Goal: Contribute content: Contribute content

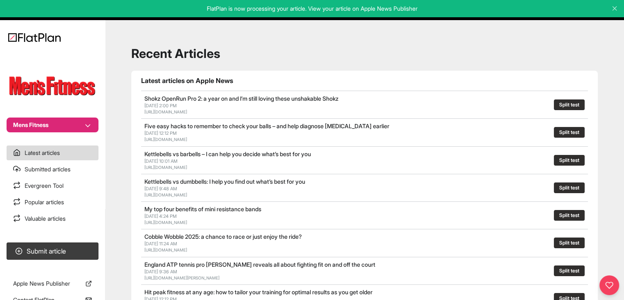
click at [92, 122] on button "Mens Fitness" at bounding box center [53, 124] width 92 height 15
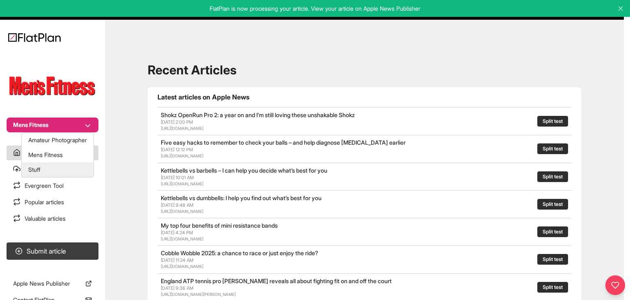
click at [71, 170] on button "Stuff" at bounding box center [58, 169] width 72 height 15
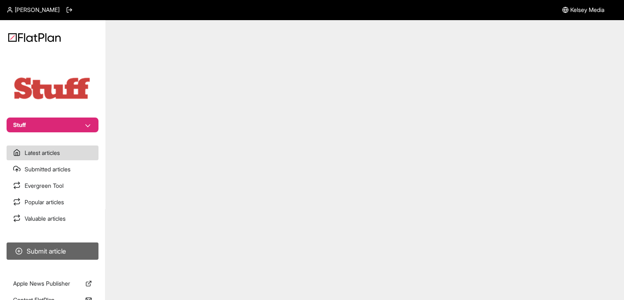
click at [82, 252] on button "Submit article" at bounding box center [53, 250] width 92 height 17
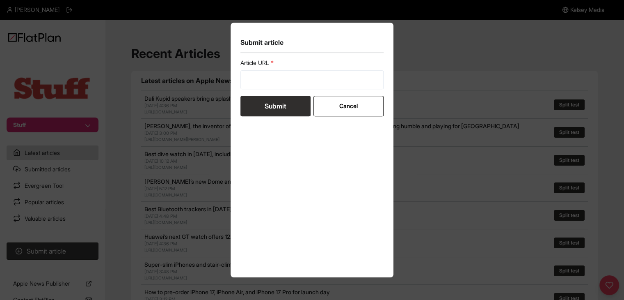
click at [253, 65] on label "Article URL" at bounding box center [312, 63] width 144 height 8
click at [258, 84] on input "url" at bounding box center [312, 79] width 144 height 19
paste input "[URL][DOMAIN_NAME]"
click at [263, 102] on form "Article URL [URL][DOMAIN_NAME] Submit Cancel" at bounding box center [312, 87] width 144 height 57
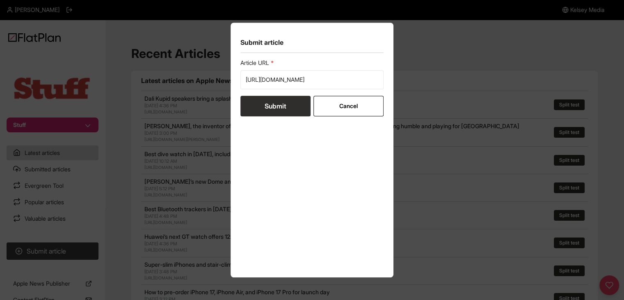
scroll to position [0, 0]
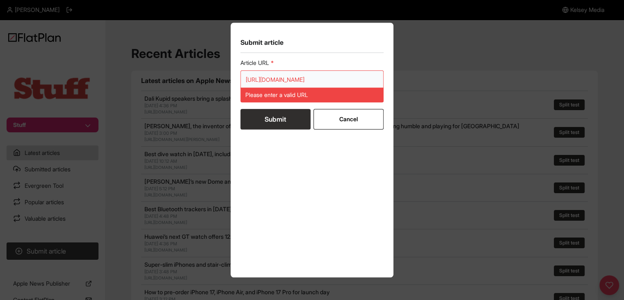
click at [261, 80] on input "[URL][DOMAIN_NAME]" at bounding box center [312, 79] width 144 height 19
paste input "url"
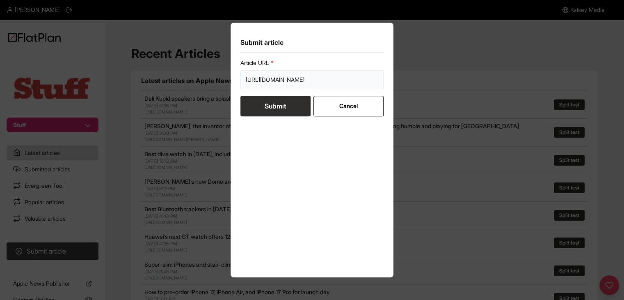
scroll to position [0, 3]
type input "[URL][DOMAIN_NAME]"
click at [270, 104] on button "Submit" at bounding box center [275, 106] width 70 height 21
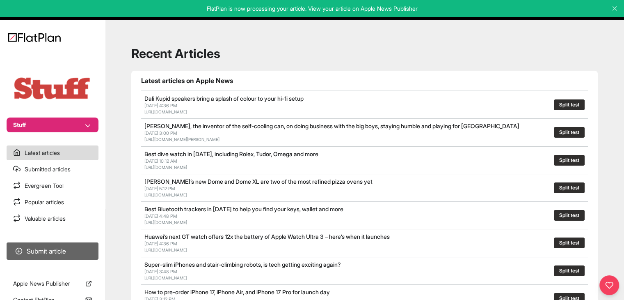
click at [79, 244] on button "Submit article" at bounding box center [53, 250] width 92 height 17
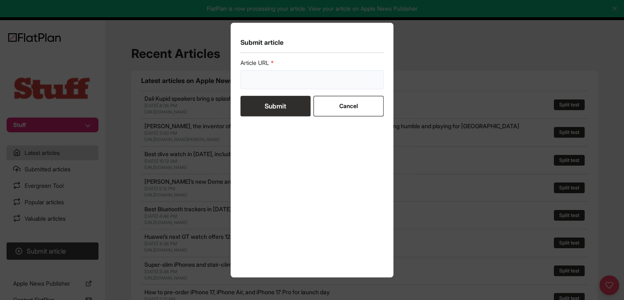
click at [271, 78] on input "url" at bounding box center [312, 79] width 144 height 19
paste input "[URL][DOMAIN_NAME]"
type input "[URL][DOMAIN_NAME]"
click at [265, 114] on button "Submit" at bounding box center [275, 106] width 70 height 21
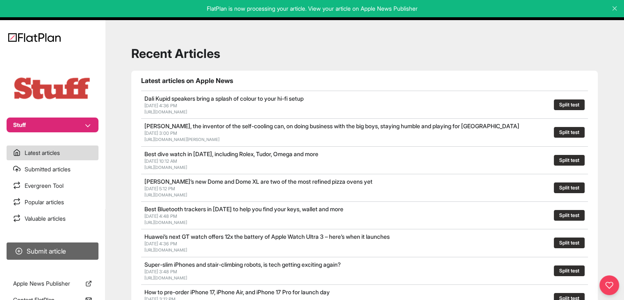
click at [76, 245] on button "Submit article" at bounding box center [53, 250] width 92 height 17
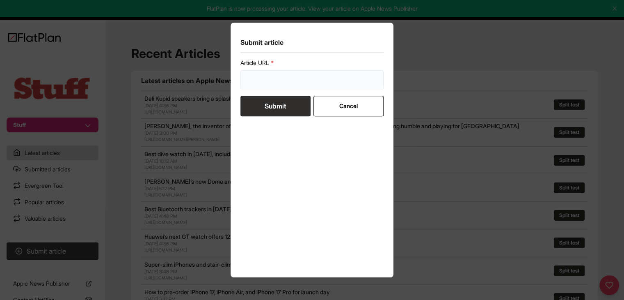
click at [255, 78] on input "url" at bounding box center [312, 79] width 144 height 19
paste input "[URL][DOMAIN_NAME]"
type input "[URL][DOMAIN_NAME]"
click at [259, 100] on button "Submit" at bounding box center [275, 106] width 70 height 21
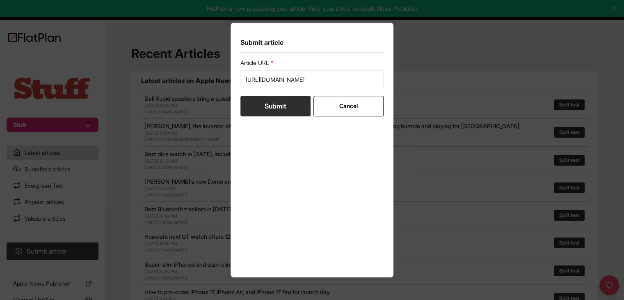
scroll to position [0, 0]
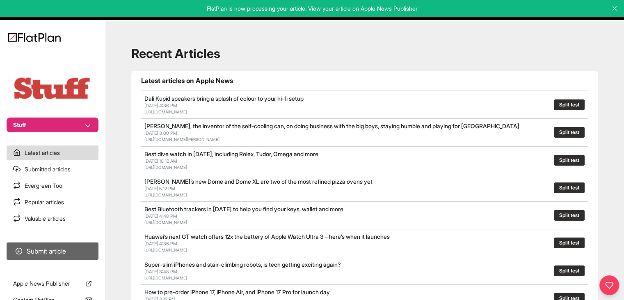
click at [80, 245] on button "Submit article" at bounding box center [53, 250] width 92 height 17
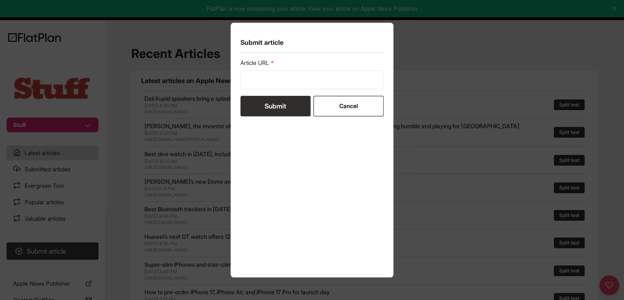
click at [286, 72] on div "Article URL" at bounding box center [312, 74] width 144 height 30
click at [284, 81] on input "url" at bounding box center [312, 79] width 144 height 19
paste input "[URL][DOMAIN_NAME]"
type input "[URL][DOMAIN_NAME]"
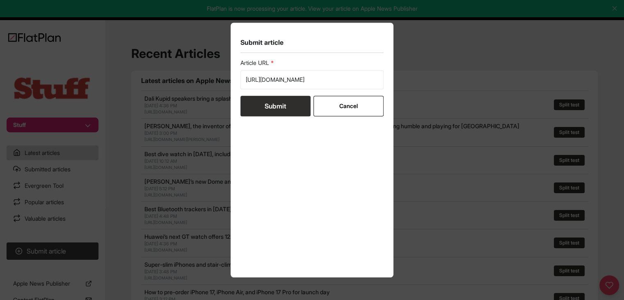
click at [280, 106] on button "Submit" at bounding box center [275, 106] width 70 height 21
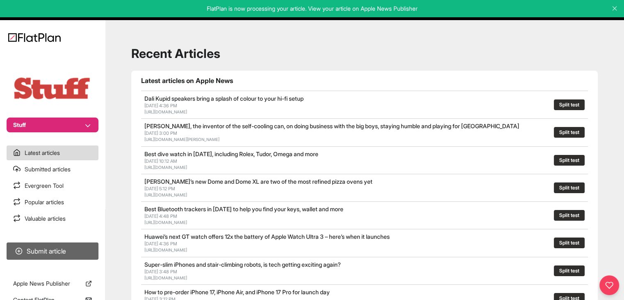
click at [75, 248] on button "Submit article" at bounding box center [53, 250] width 92 height 17
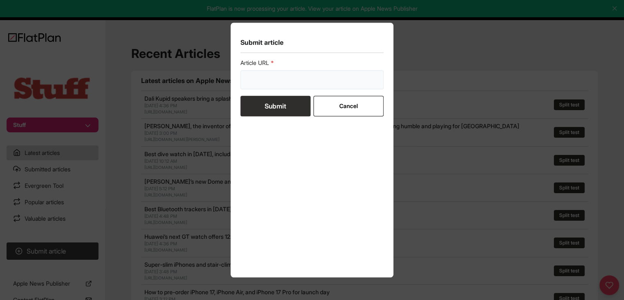
click at [286, 85] on input "url" at bounding box center [312, 79] width 144 height 19
paste input "[URL][DOMAIN_NAME]"
type input "[URL][DOMAIN_NAME]"
click at [286, 98] on button "Submit" at bounding box center [275, 106] width 70 height 21
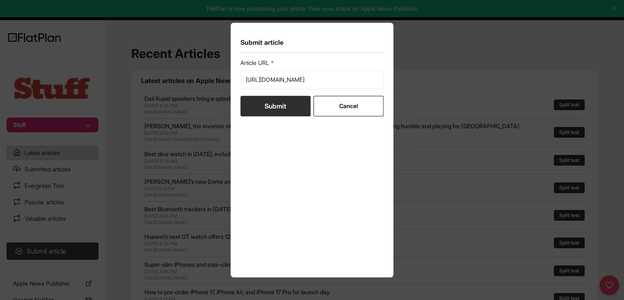
scroll to position [0, 0]
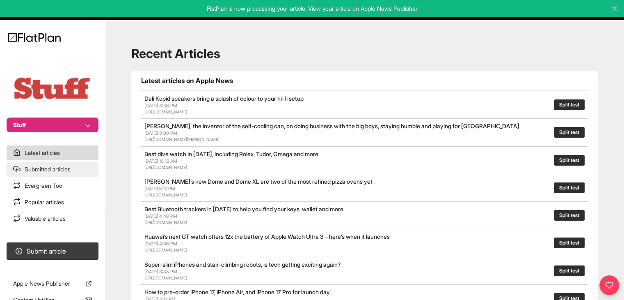
click at [62, 168] on link "Submitted articles" at bounding box center [53, 169] width 92 height 15
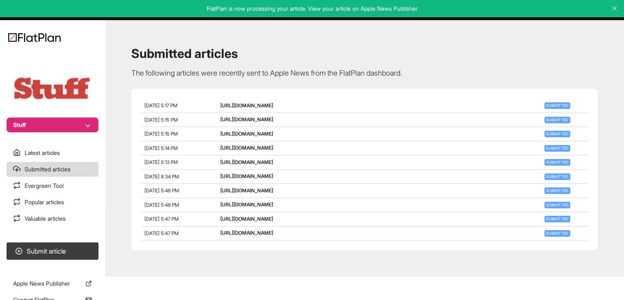
click at [52, 131] on button "Stuff" at bounding box center [53, 124] width 92 height 15
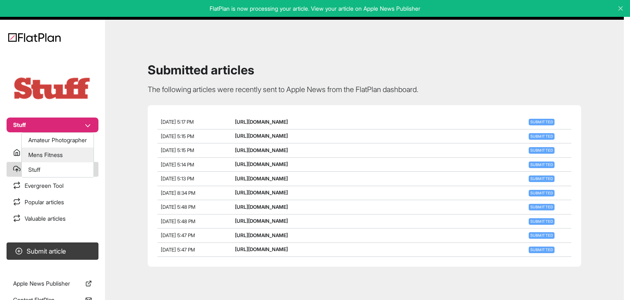
click at [61, 150] on button "Mens Fitness" at bounding box center [58, 154] width 72 height 15
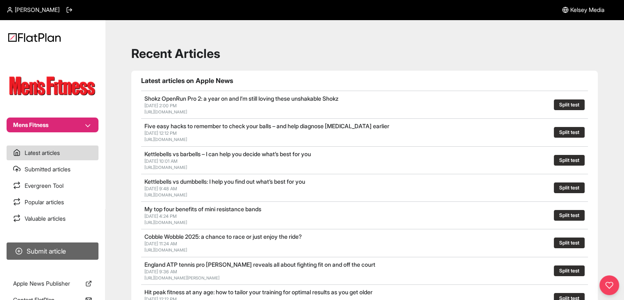
click at [77, 245] on button "Submit article" at bounding box center [53, 250] width 92 height 17
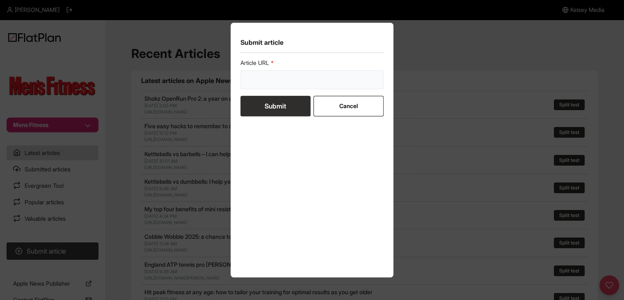
drag, startPoint x: 246, startPoint y: 75, endPoint x: 253, endPoint y: 74, distance: 7.0
click at [247, 76] on input "url" at bounding box center [312, 79] width 144 height 19
paste input "[URL][DOMAIN_NAME]"
type input "[URL][DOMAIN_NAME]"
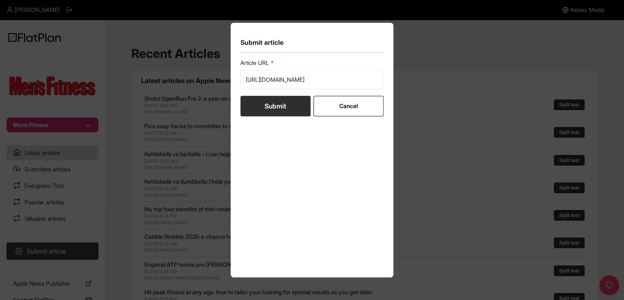
click at [264, 103] on button "Submit" at bounding box center [275, 106] width 70 height 21
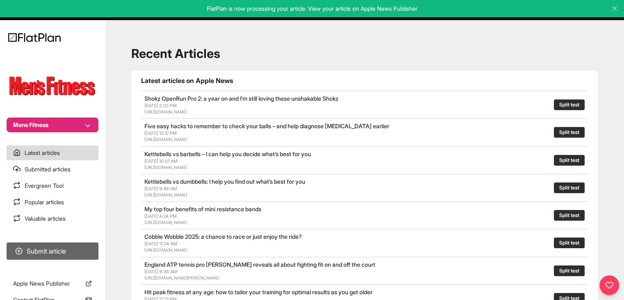
click at [70, 255] on button "Submit article" at bounding box center [53, 250] width 92 height 17
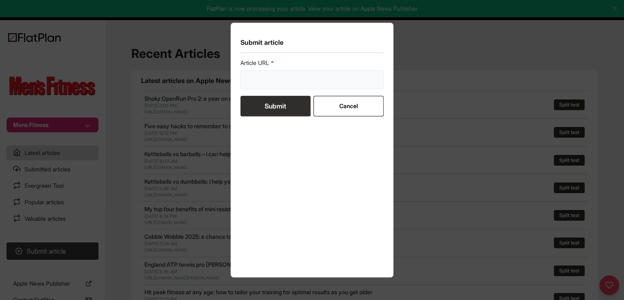
click at [257, 87] on input "url" at bounding box center [312, 79] width 144 height 19
paste input "[URL][DOMAIN_NAME]"
type input "[URL][DOMAIN_NAME]"
click at [261, 104] on button "Submit" at bounding box center [275, 106] width 70 height 21
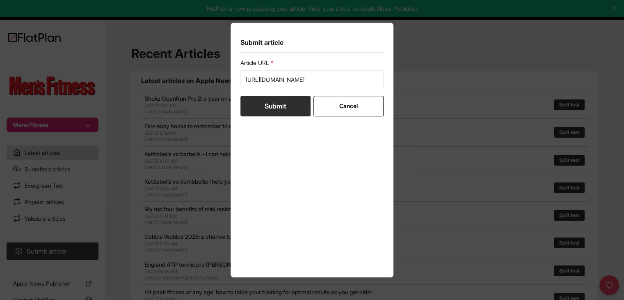
scroll to position [0, 0]
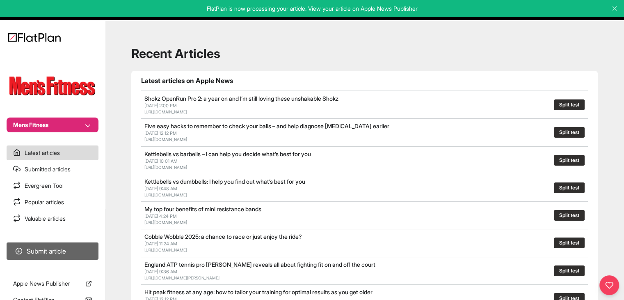
click at [90, 248] on button "Submit article" at bounding box center [53, 250] width 92 height 17
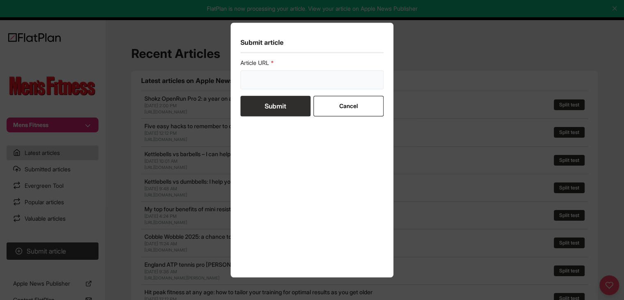
click at [282, 80] on input "url" at bounding box center [312, 79] width 144 height 19
paste input "[URL][DOMAIN_NAME]"
type input "[URL][DOMAIN_NAME]"
click at [284, 104] on button "Submit" at bounding box center [275, 106] width 70 height 21
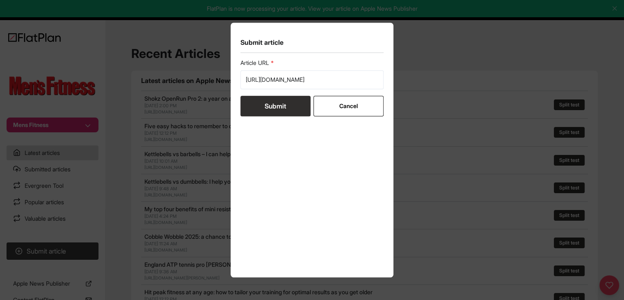
scroll to position [0, 0]
